Goal: Information Seeking & Learning: Learn about a topic

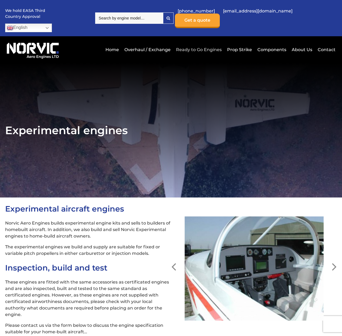
click at [190, 43] on link "Ready to Go Engines" at bounding box center [199, 49] width 48 height 13
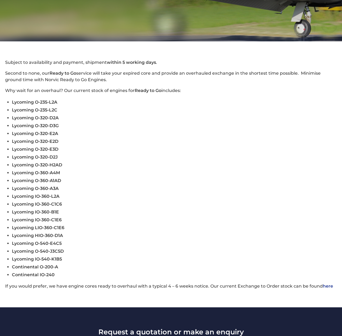
scroll to position [156, 0]
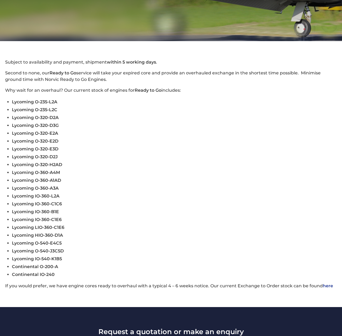
click at [34, 256] on span "Lycoming IO-540-K1B5" at bounding box center [37, 258] width 50 height 5
drag, startPoint x: 37, startPoint y: 249, endPoint x: 61, endPoint y: 250, distance: 23.8
click at [61, 256] on span "Lycoming IO-540-K1B5" at bounding box center [37, 258] width 50 height 5
copy span "IO-540-K1B5"
click at [165, 208] on li "Lycoming IO-360-B1E" at bounding box center [174, 212] width 325 height 8
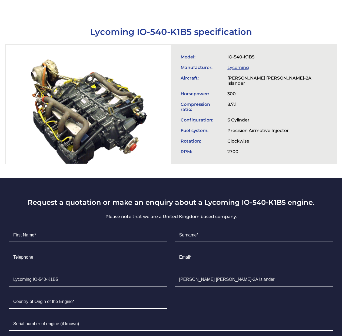
scroll to position [211, 0]
